Goal: Task Accomplishment & Management: Manage account settings

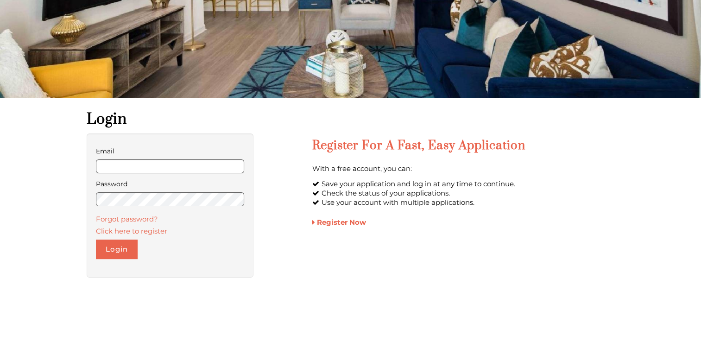
scroll to position [139, 0]
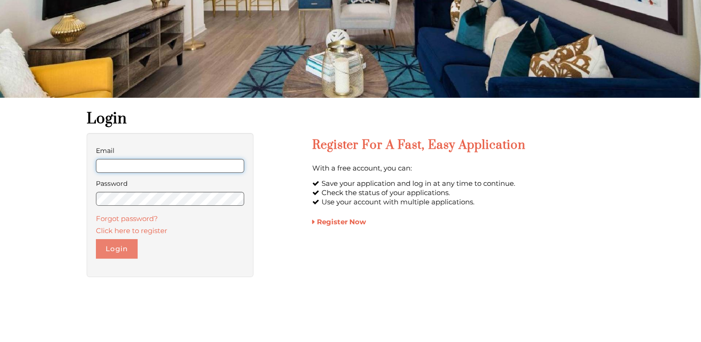
type input "**********"
click at [125, 250] on button "Login" at bounding box center [117, 248] width 42 height 19
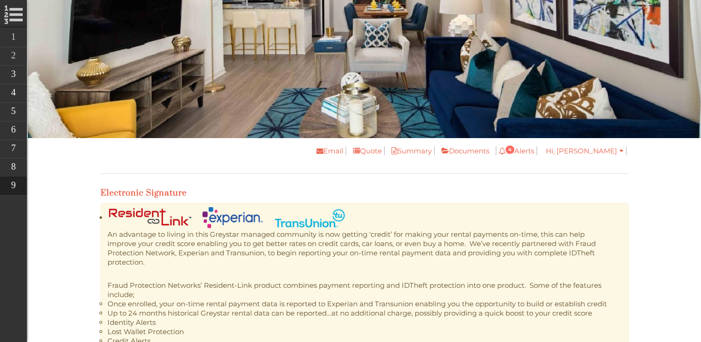
scroll to position [93, 0]
click at [491, 149] on link "Documents" at bounding box center [463, 150] width 57 height 9
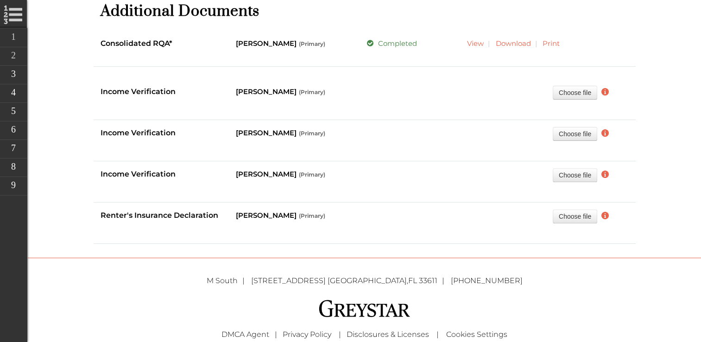
scroll to position [322, 0]
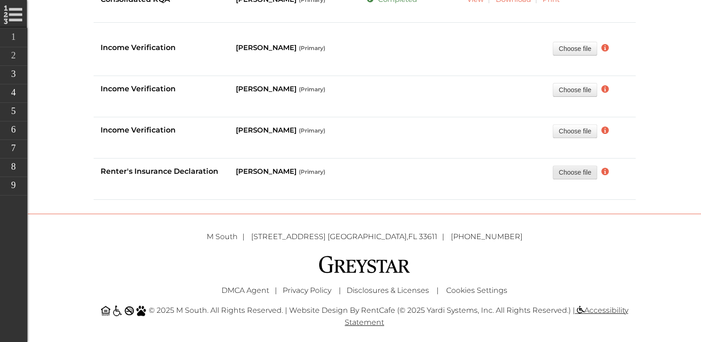
click at [574, 171] on label "Choose file" at bounding box center [575, 172] width 44 height 14
click at [504, 165] on input "Choose file" at bounding box center [504, 165] width 0 height 0
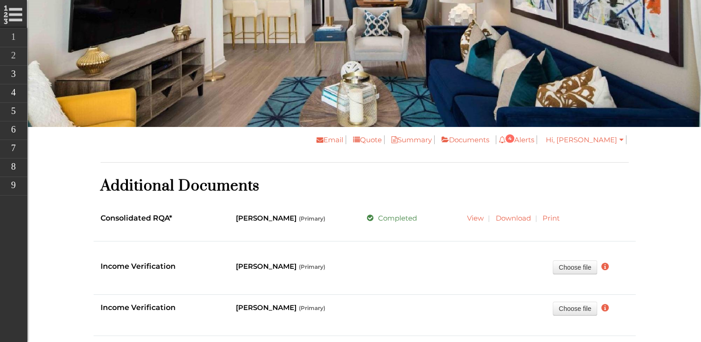
scroll to position [99, 0]
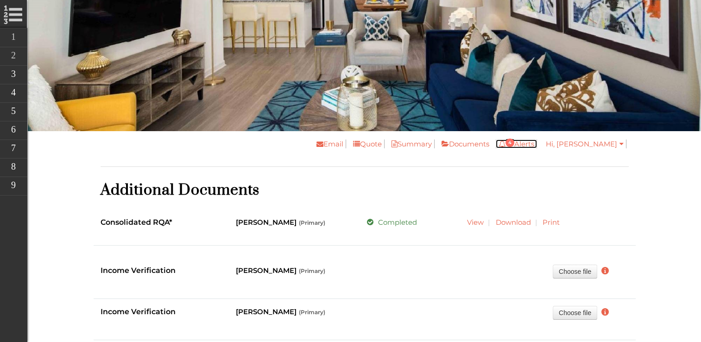
click at [514, 142] on span "4" at bounding box center [509, 143] width 9 height 8
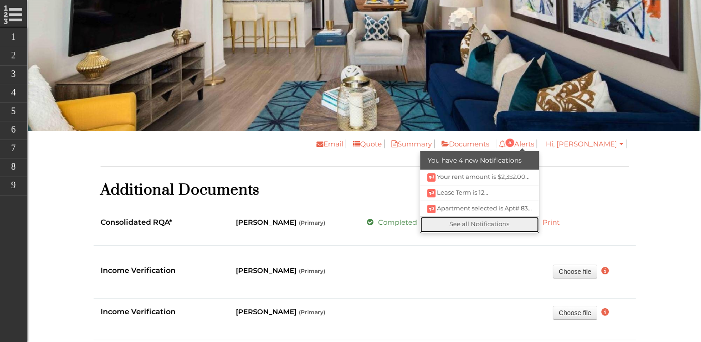
click at [533, 220] on link "See all Notifications" at bounding box center [479, 225] width 119 height 16
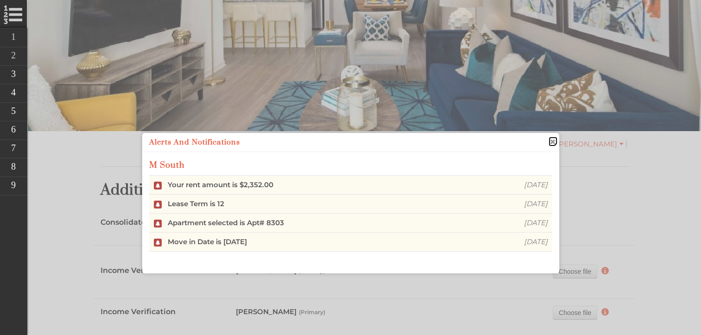
click at [552, 142] on span "close" at bounding box center [551, 142] width 7 height 10
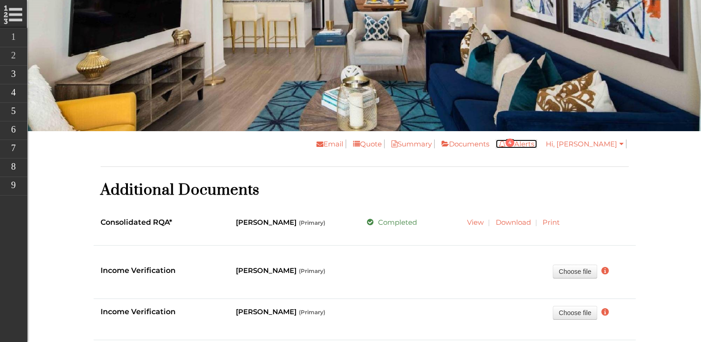
click at [537, 142] on link "4 Alerts" at bounding box center [516, 143] width 41 height 9
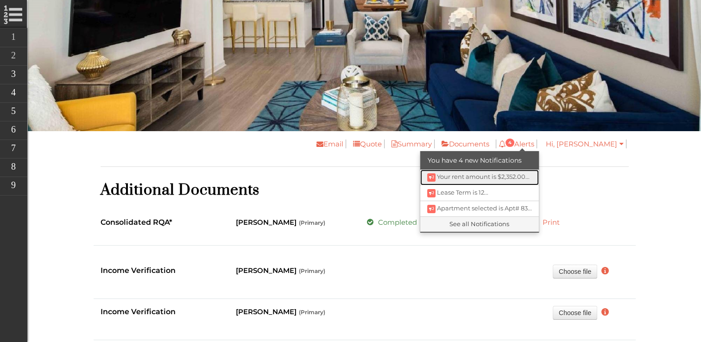
click at [434, 177] on icon at bounding box center [431, 177] width 5 height 5
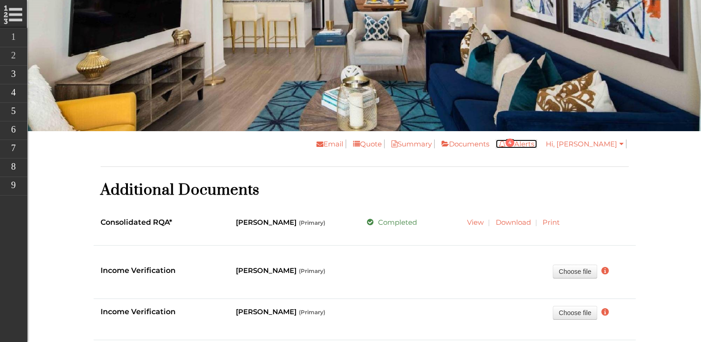
click at [537, 144] on link "4 Alerts" at bounding box center [516, 143] width 41 height 9
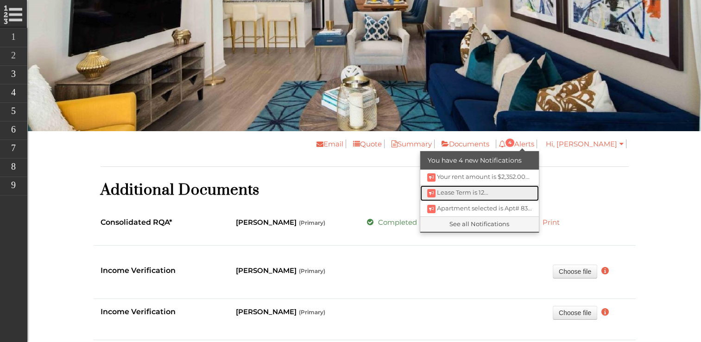
click at [488, 190] on span "Lease Term is 12..." at bounding box center [462, 192] width 51 height 7
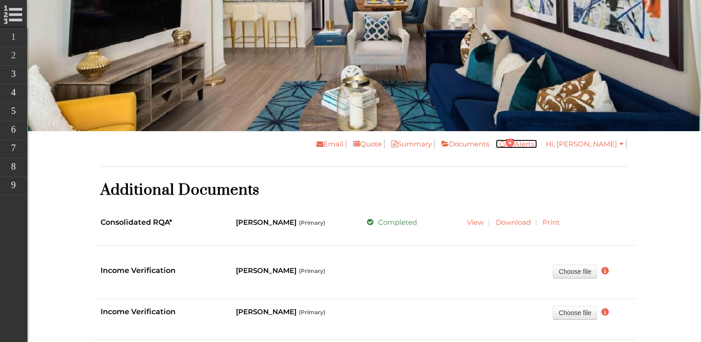
click at [537, 142] on link "4 Alerts" at bounding box center [516, 143] width 41 height 9
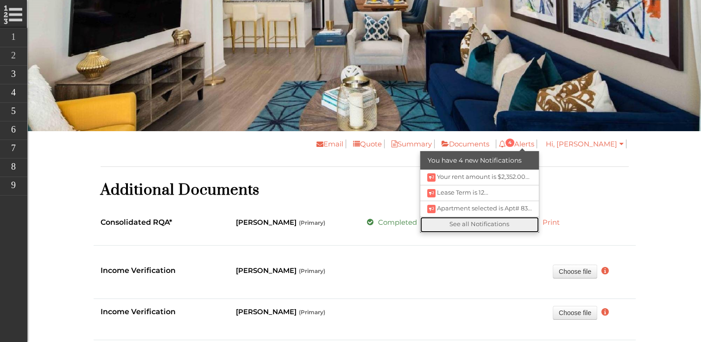
click at [529, 218] on link "See all Notifications" at bounding box center [479, 225] width 119 height 16
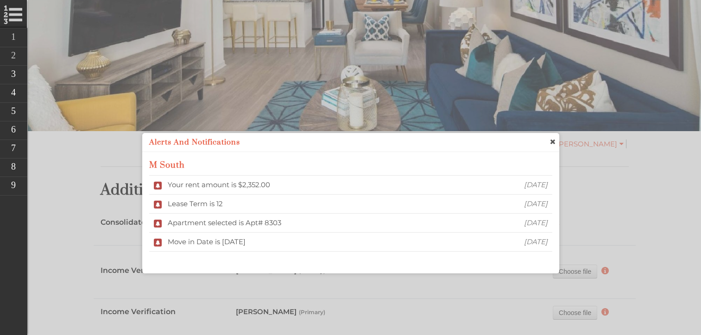
click at [528, 186] on div "10 days ago" at bounding box center [524, 184] width 56 height 9
click at [158, 187] on li "Your rent amount is $2,352.00 10 days ago" at bounding box center [350, 184] width 403 height 19
drag, startPoint x: 157, startPoint y: 205, endPoint x: 176, endPoint y: 205, distance: 19.0
click at [158, 205] on li "Lease Term is 12 10 days ago" at bounding box center [350, 203] width 403 height 19
click at [195, 205] on div "Lease Term is 12" at bounding box center [327, 203] width 319 height 9
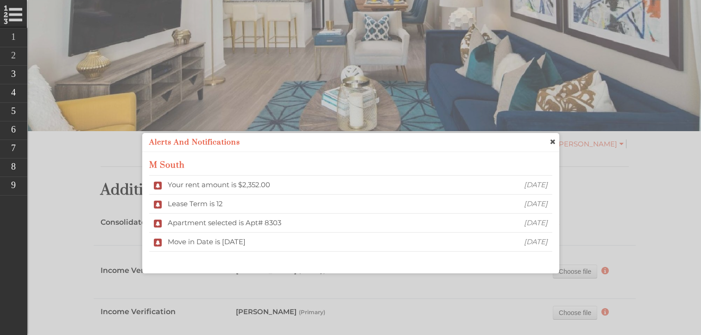
click at [196, 176] on li "Your rent amount is $2,352.00 10 days ago" at bounding box center [350, 184] width 403 height 19
click at [197, 186] on div "Your rent amount is $2,352.00" at bounding box center [327, 184] width 319 height 9
click at [208, 208] on li "Lease Term is 12 10 days ago" at bounding box center [350, 203] width 403 height 19
click at [206, 215] on li "Apartment selected is Apt# 8303 10 days ago" at bounding box center [350, 222] width 403 height 19
click at [208, 241] on div "Move in Date is 9/10/2025" at bounding box center [327, 241] width 319 height 9
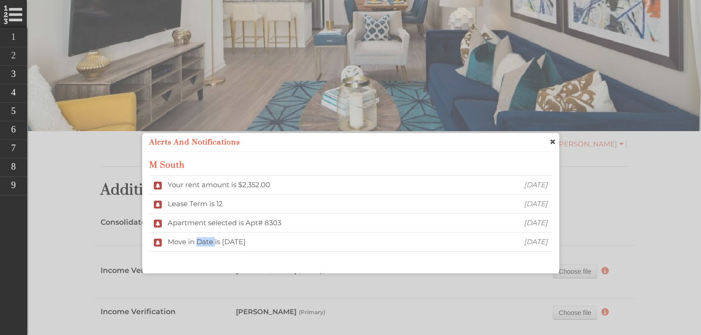
click at [208, 241] on div "Move in Date is 9/10/2025" at bounding box center [327, 241] width 319 height 9
drag, startPoint x: 208, startPoint y: 241, endPoint x: 280, endPoint y: 235, distance: 72.1
click at [280, 235] on li "Move in Date is 9/10/2025 10 days ago" at bounding box center [350, 241] width 403 height 19
click at [554, 141] on span "close" at bounding box center [551, 142] width 7 height 10
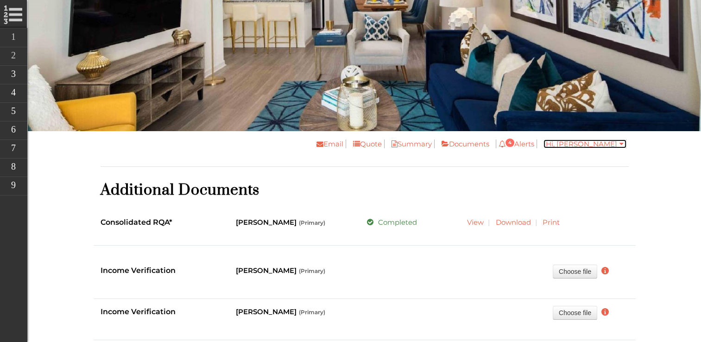
click at [602, 145] on link "Hi, [PERSON_NAME]" at bounding box center [584, 143] width 83 height 9
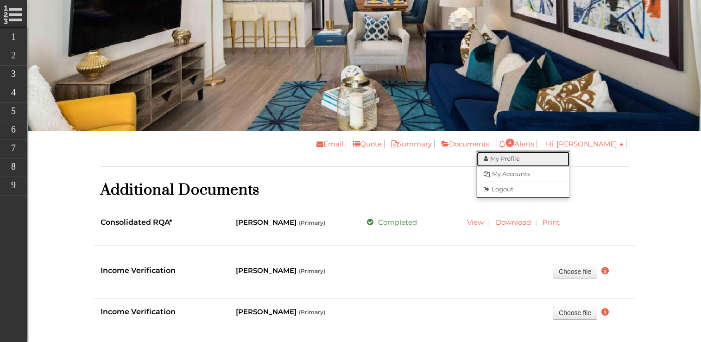
click at [543, 156] on link "My Profile" at bounding box center [523, 158] width 93 height 15
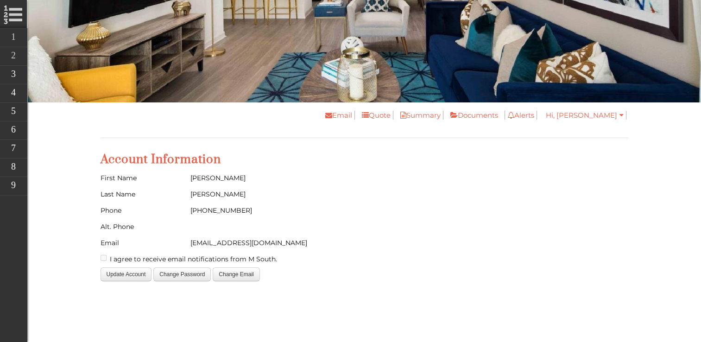
scroll to position [123, 0]
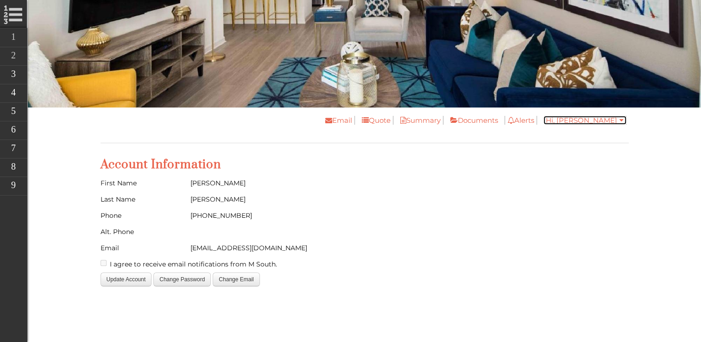
click at [617, 120] on link "Hi, [PERSON_NAME]" at bounding box center [584, 120] width 83 height 9
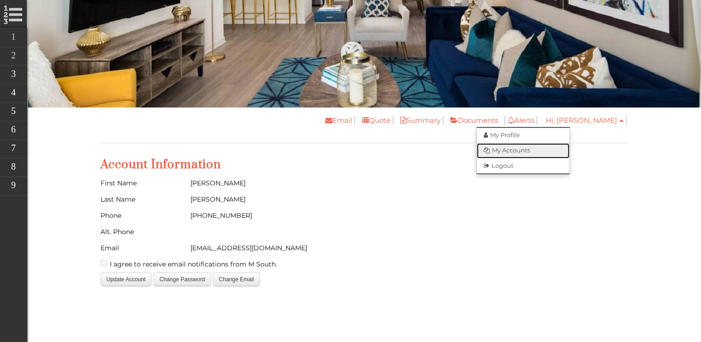
click at [569, 149] on link "My Accounts" at bounding box center [523, 150] width 93 height 15
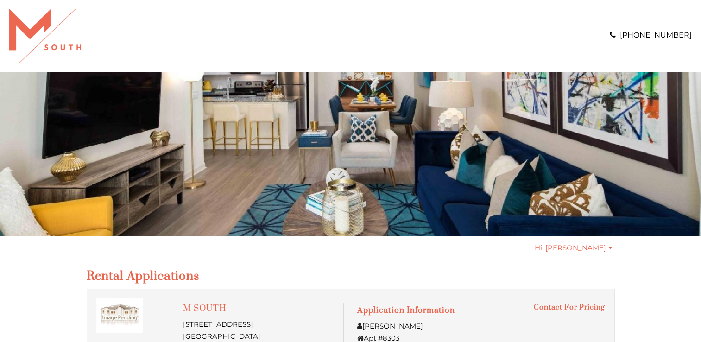
scroll to position [93, 0]
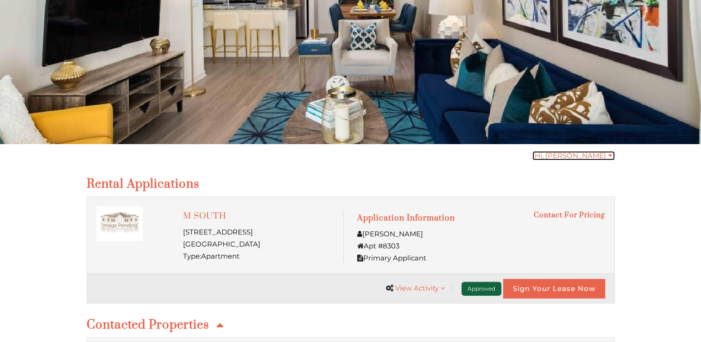
click at [612, 155] on link "Hi, [PERSON_NAME]" at bounding box center [573, 155] width 82 height 9
click at [643, 160] on body "Skip Navigation Call us : (813) 570-8014 Hi, Andre My Profile Logout Rental app…" at bounding box center [350, 78] width 701 height 342
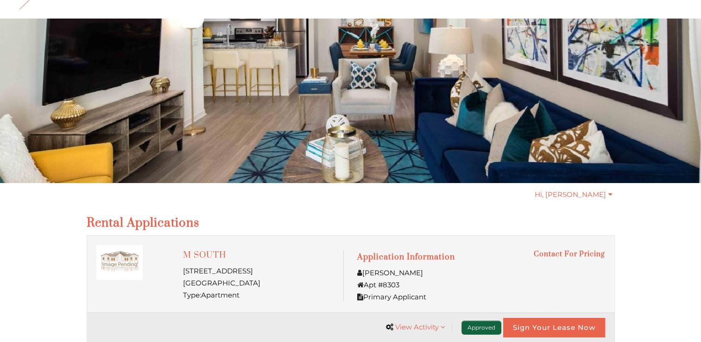
scroll to position [0, 0]
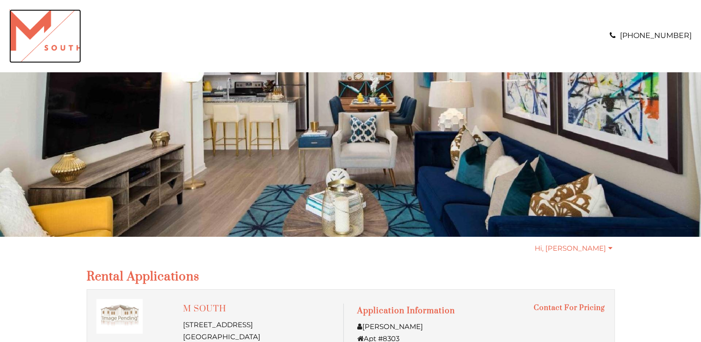
click at [61, 47] on img "Logo" at bounding box center [45, 36] width 72 height 54
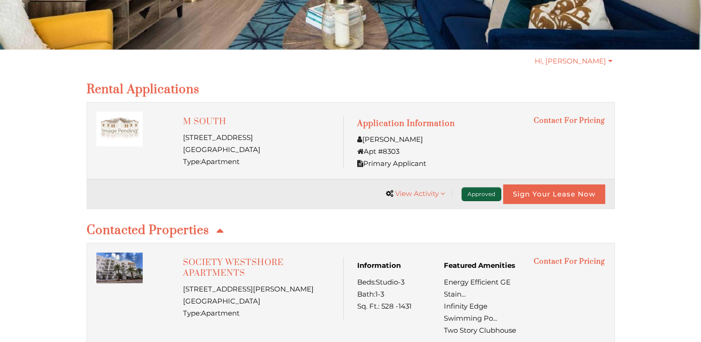
scroll to position [39, 0]
